Goal: Check status

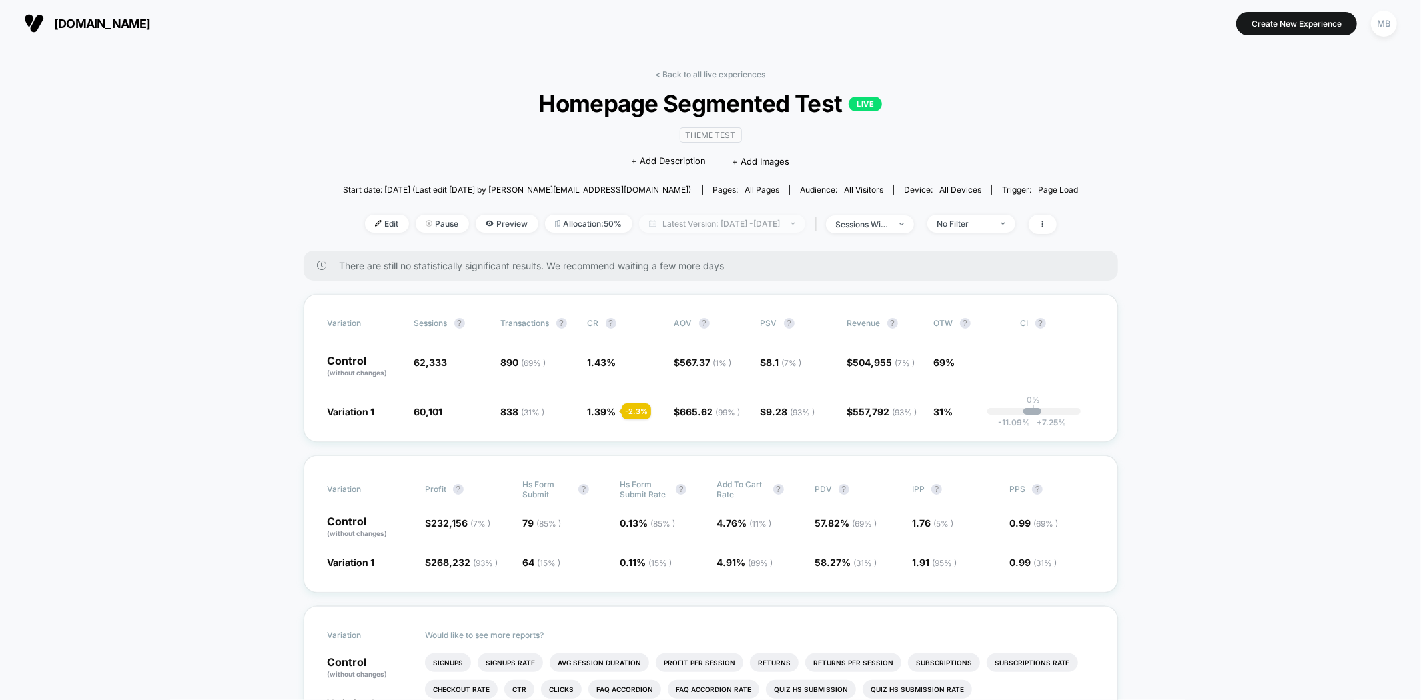
click at [753, 225] on span "Latest Version: Sep 5, 2025 - Sep 18, 2025" at bounding box center [722, 224] width 167 height 18
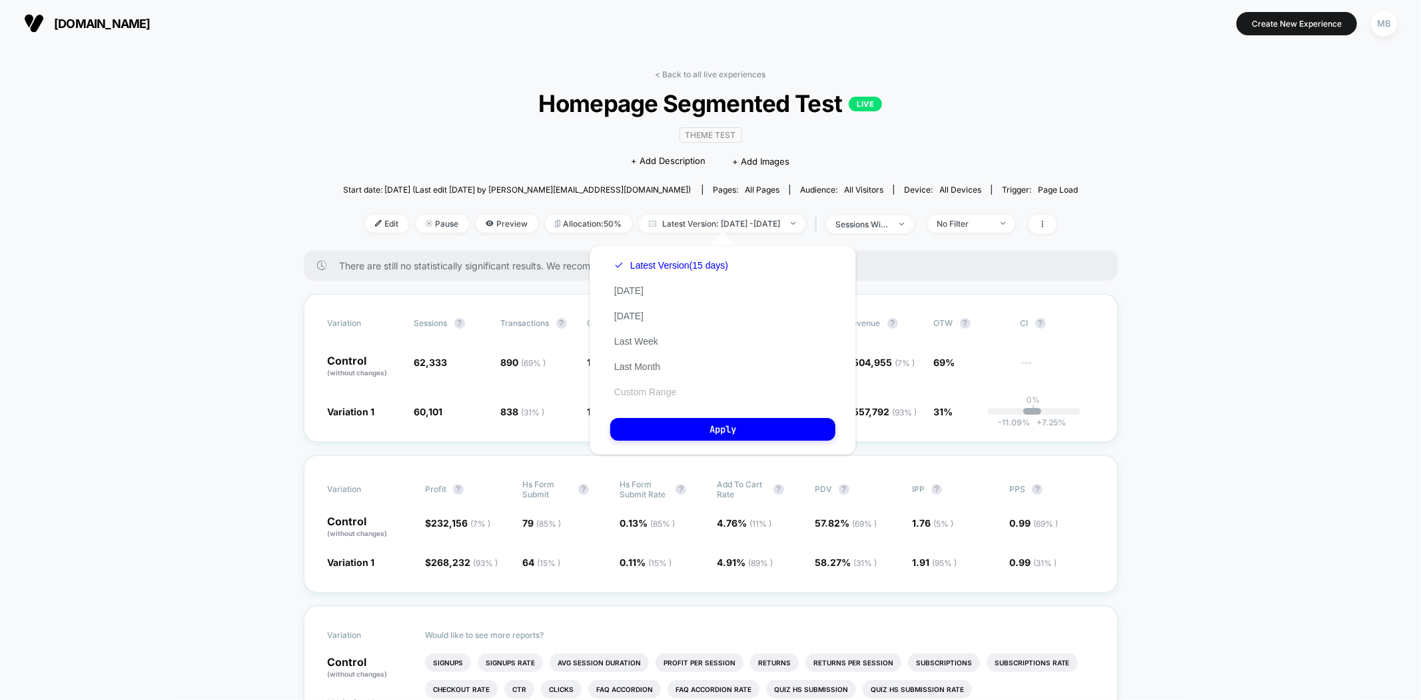
click at [644, 389] on button "Custom Range" at bounding box center [645, 392] width 70 height 12
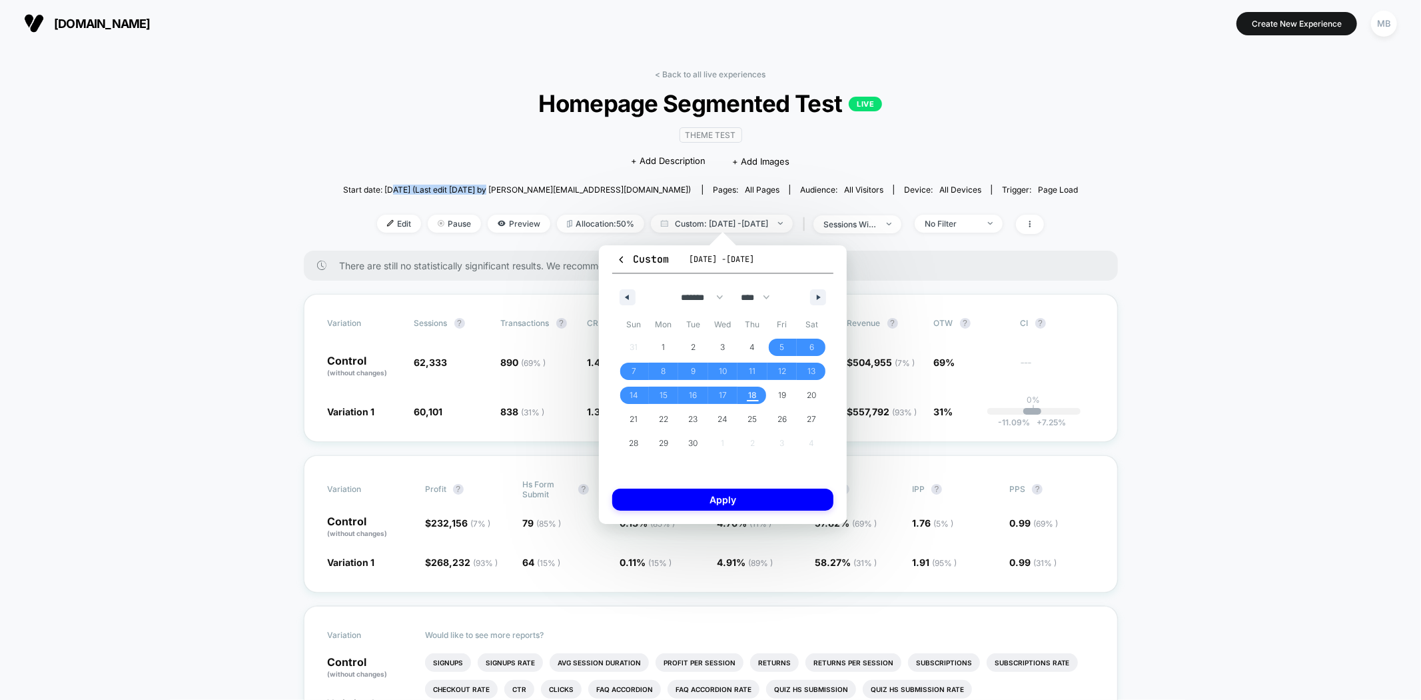
drag, startPoint x: 442, startPoint y: 189, endPoint x: 540, endPoint y: 187, distance: 97.3
click at [540, 187] on span "Start date: [DATE] (Last edit [DATE] by [PERSON_NAME][EMAIL_ADDRESS][DOMAIN_NAM…" at bounding box center [517, 190] width 348 height 10
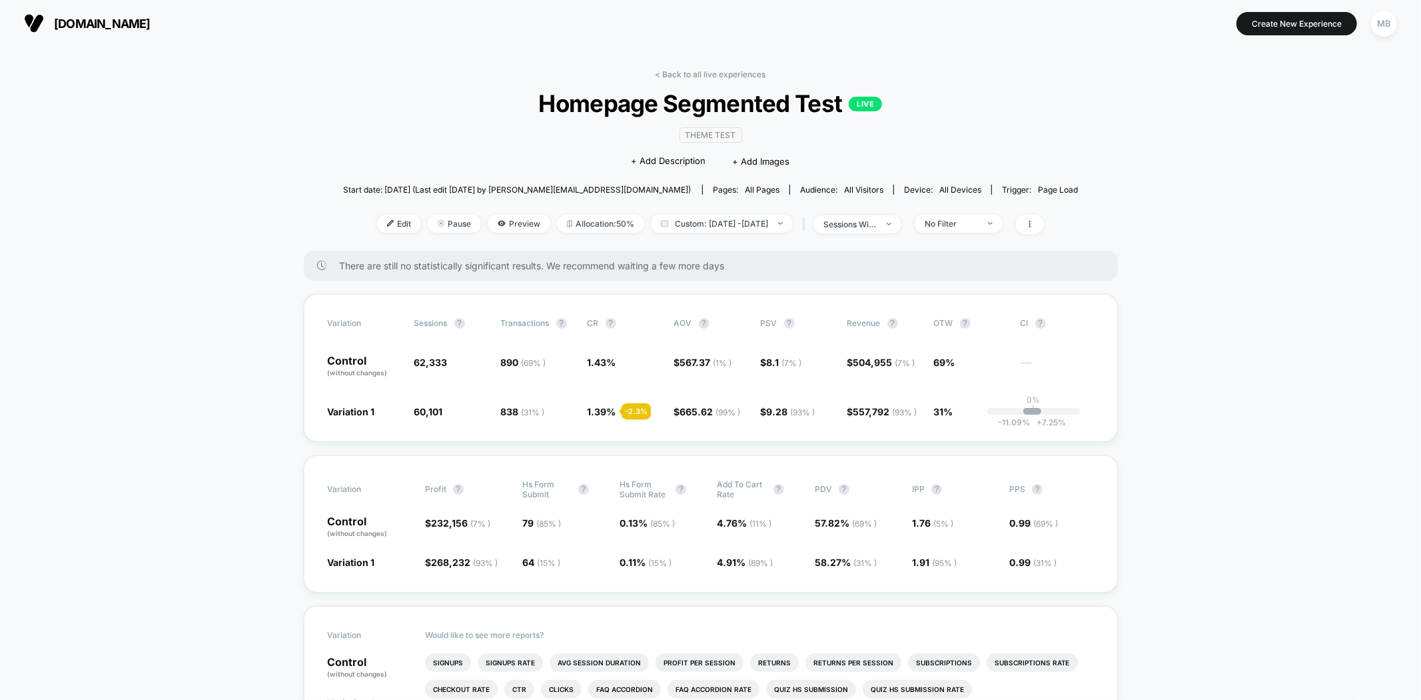
click at [437, 188] on span "Start date: [DATE] (Last edit [DATE] by [PERSON_NAME][EMAIL_ADDRESS][DOMAIN_NAM…" at bounding box center [517, 190] width 348 height 10
drag, startPoint x: 428, startPoint y: 187, endPoint x: 508, endPoint y: 177, distance: 80.7
click at [509, 182] on span "Start date: [DATE] (Last edit [DATE] by [PERSON_NAME][EMAIL_ADDRESS][DOMAIN_NAM…" at bounding box center [517, 189] width 348 height 23
drag, startPoint x: 132, startPoint y: 516, endPoint x: 245, endPoint y: 500, distance: 114.3
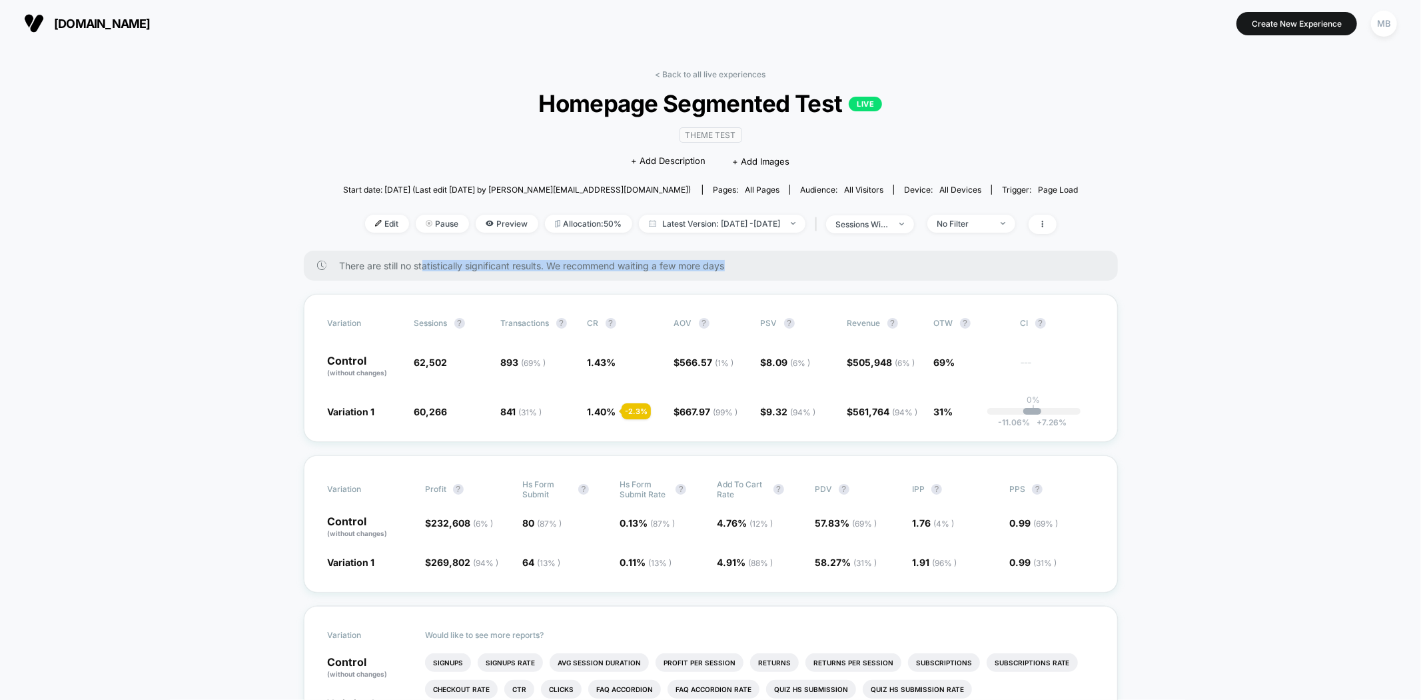
drag, startPoint x: 424, startPoint y: 269, endPoint x: 766, endPoint y: 258, distance: 341.9
click at [766, 258] on div "There are still no statistically significant results. We recommend waiting a fe…" at bounding box center [711, 265] width 814 height 30
click at [791, 257] on div "There are still no statistically significant results. We recommend waiting a fe…" at bounding box center [711, 265] width 814 height 30
drag, startPoint x: 723, startPoint y: 264, endPoint x: 329, endPoint y: 275, distance: 394.6
click at [329, 275] on div "There are still no statistically significant results. We recommend waiting a fe…" at bounding box center [711, 265] width 814 height 30
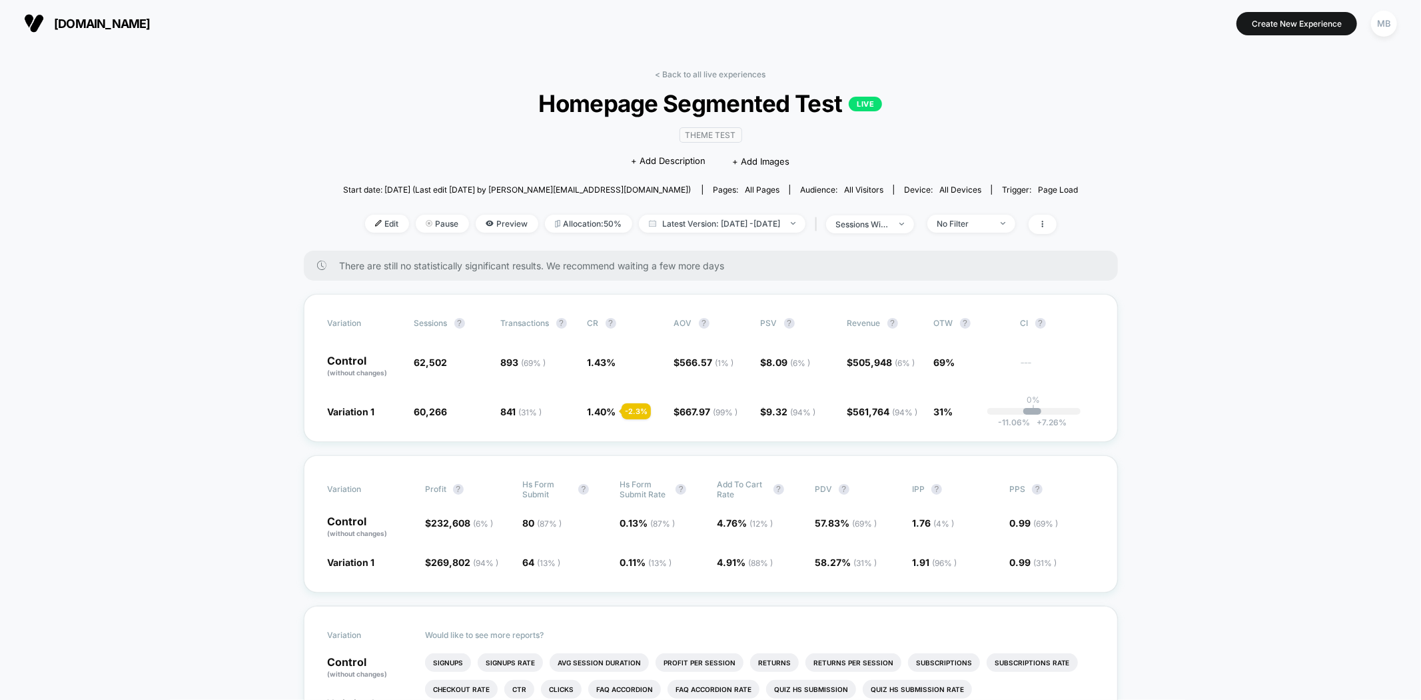
click at [746, 253] on div "There are still no statistically significant results. We recommend waiting a fe…" at bounding box center [711, 265] width 814 height 30
drag, startPoint x: 623, startPoint y: 258, endPoint x: 307, endPoint y: 260, distance: 315.8
click at [307, 260] on div "There are still no statistically significant results. We recommend waiting a fe…" at bounding box center [711, 265] width 814 height 30
drag, startPoint x: 342, startPoint y: 265, endPoint x: 740, endPoint y: 258, distance: 397.8
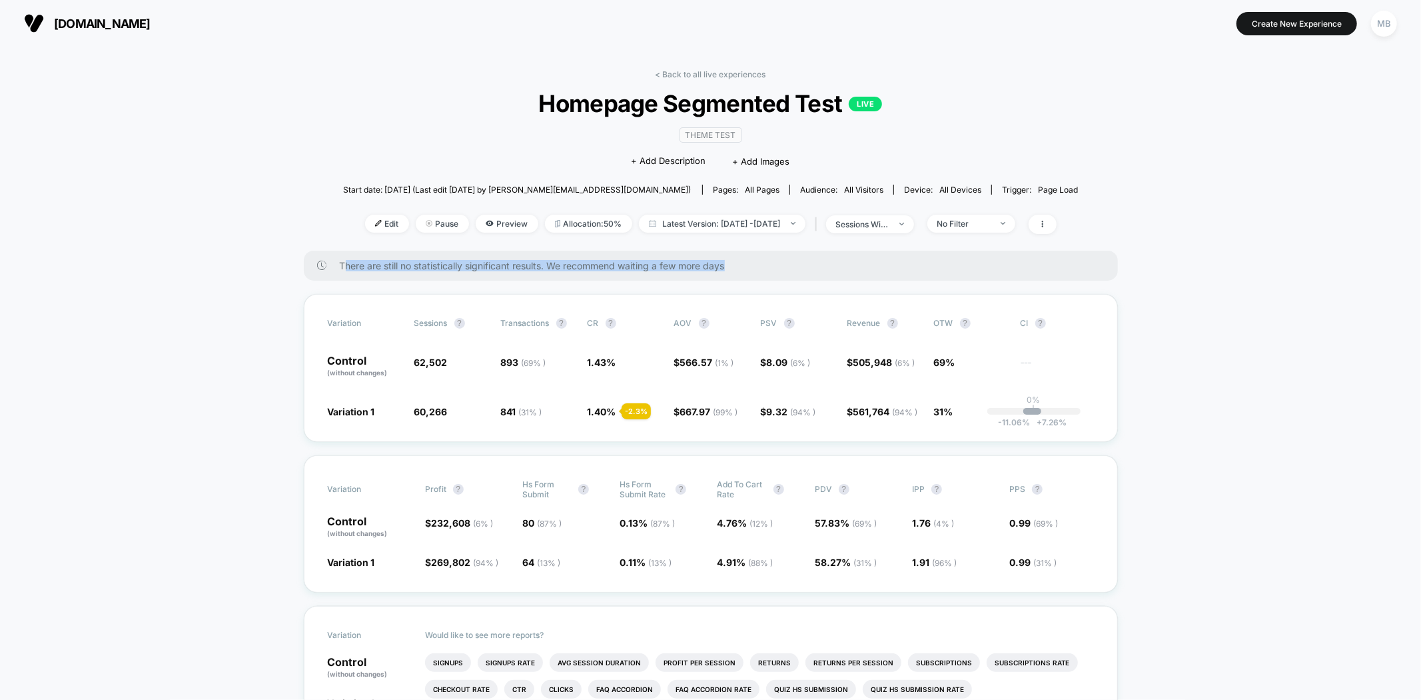
click at [740, 258] on div "There are still no statistically significant results. We recommend waiting a fe…" at bounding box center [711, 265] width 814 height 30
drag, startPoint x: 416, startPoint y: 360, endPoint x: 460, endPoint y: 360, distance: 44.6
click at [460, 360] on span "62,502" at bounding box center [450, 366] width 73 height 23
drag, startPoint x: 520, startPoint y: 360, endPoint x: 560, endPoint y: 360, distance: 39.3
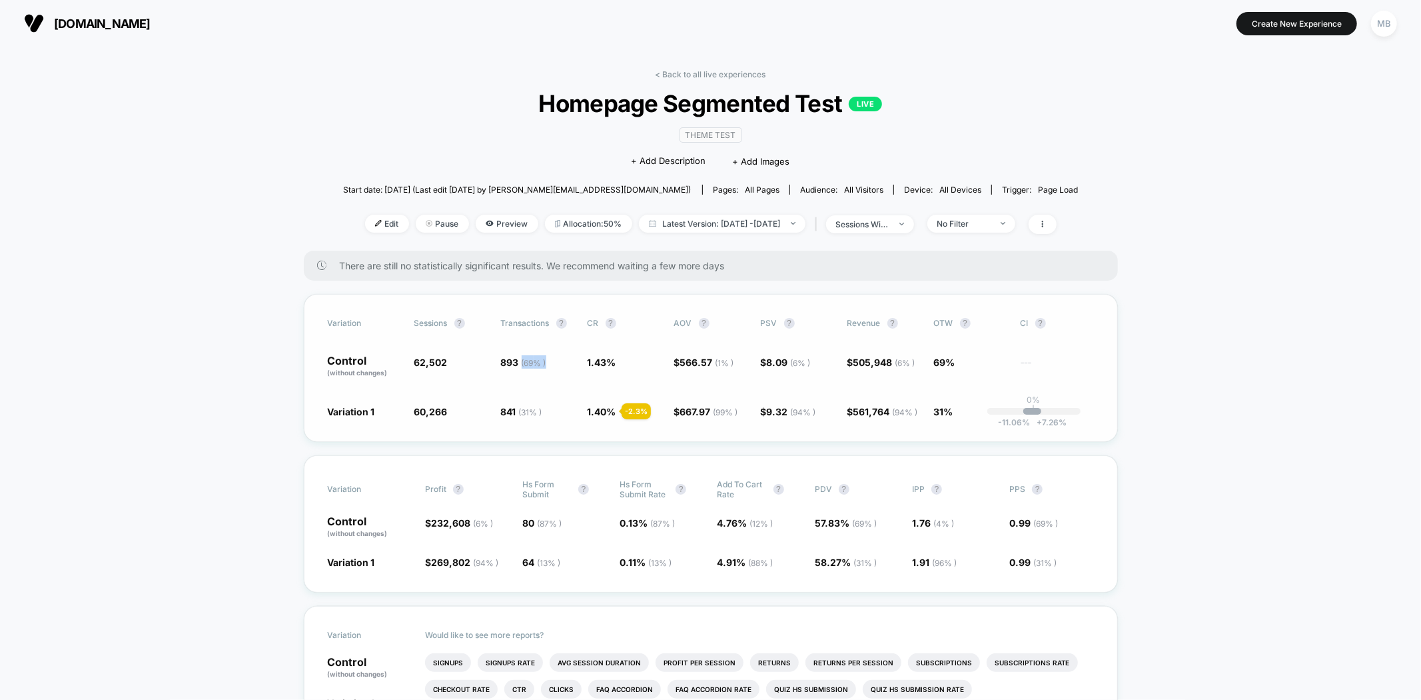
click at [560, 360] on span "893 ( 69 % )" at bounding box center [537, 366] width 73 height 23
click at [558, 380] on div "Variation Sessions ? Transactions ? CR ? AOV ? PSV ? Revenue ? OTW ? CI ? Contr…" at bounding box center [711, 368] width 814 height 148
drag, startPoint x: 549, startPoint y: 414, endPoint x: 522, endPoint y: 390, distance: 35.9
click at [522, 390] on div "Variation Sessions ? Transactions ? CR ? AOV ? PSV ? Revenue ? OTW ? CI ? Contr…" at bounding box center [711, 368] width 814 height 148
click at [571, 360] on span "893 ( 69 % )" at bounding box center [537, 366] width 73 height 23
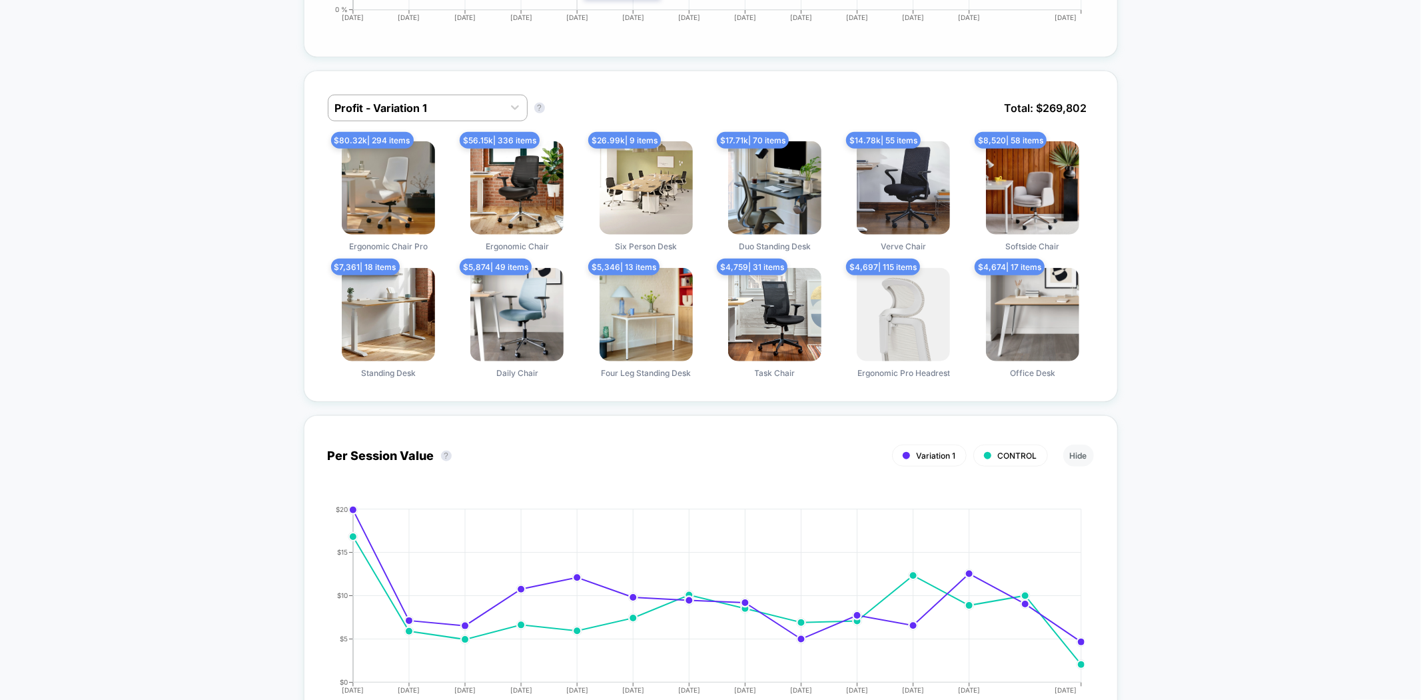
scroll to position [666, 0]
